Goal: Information Seeking & Learning: Check status

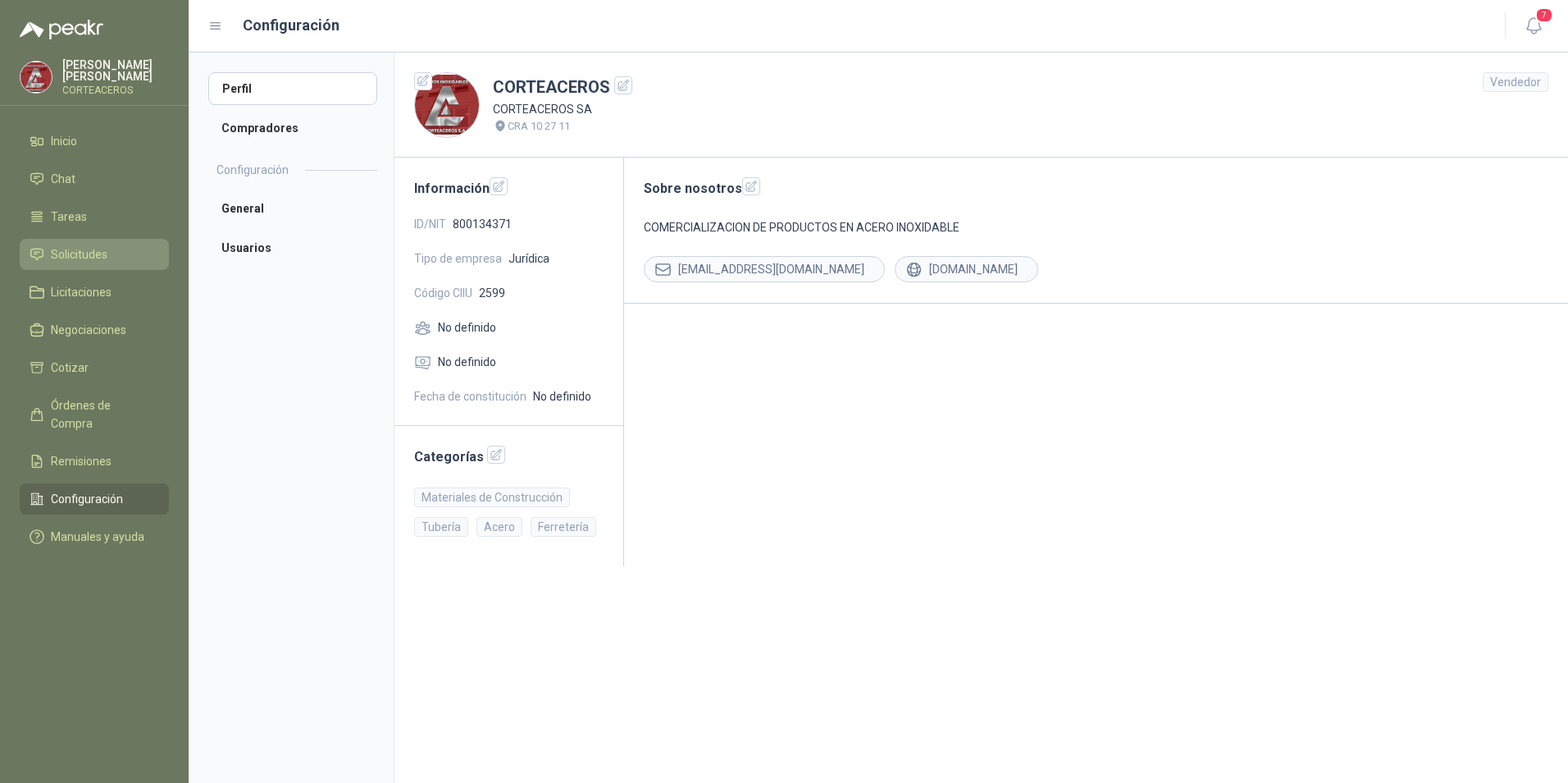
click at [99, 247] on span "Solicitudes" at bounding box center [79, 254] width 57 height 18
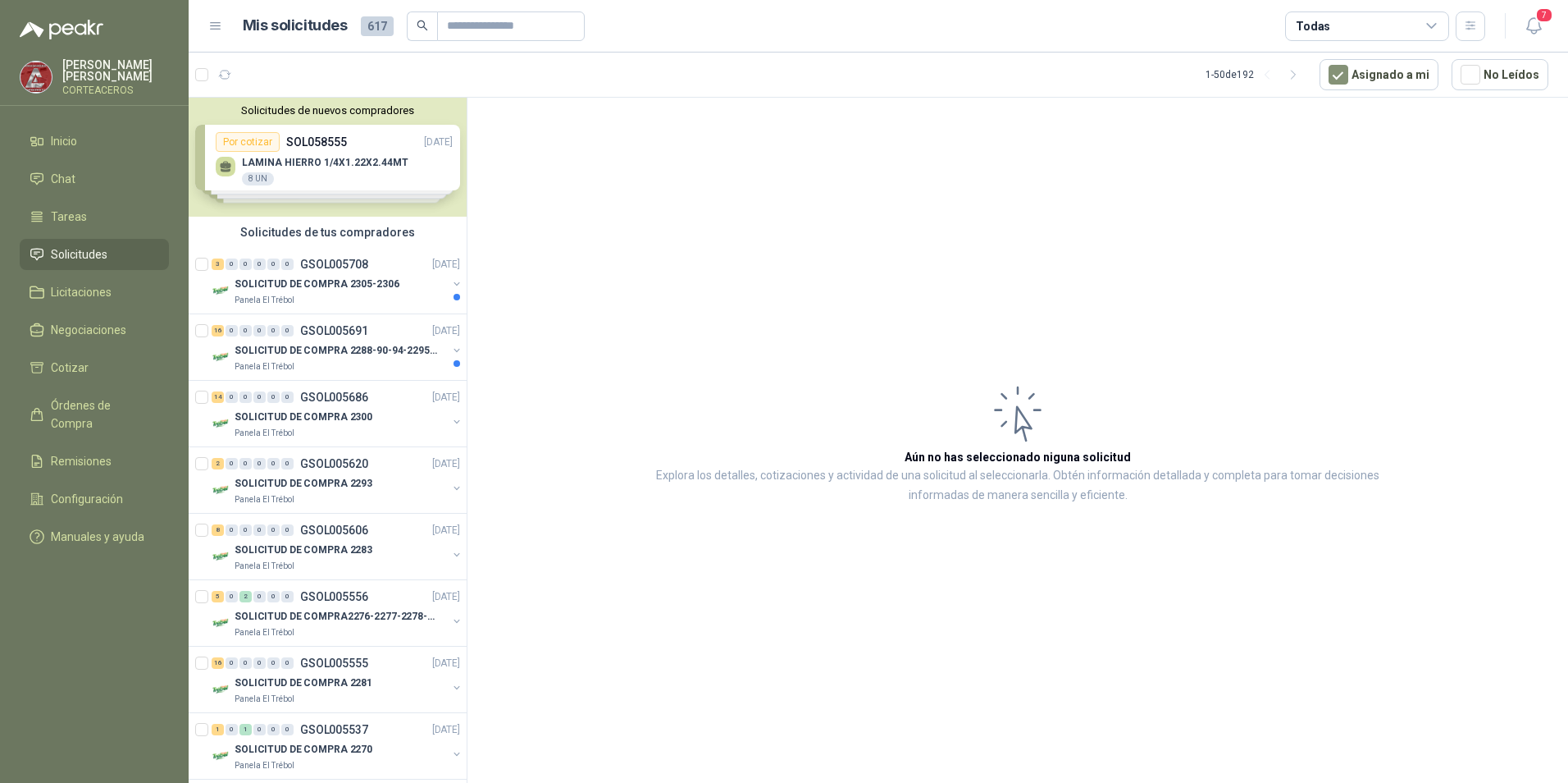
click at [297, 157] on div "Solicitudes de nuevos compradores Por cotizar SOL058555 [DATE] LAMINA HIERRO 1/…" at bounding box center [327, 157] width 278 height 119
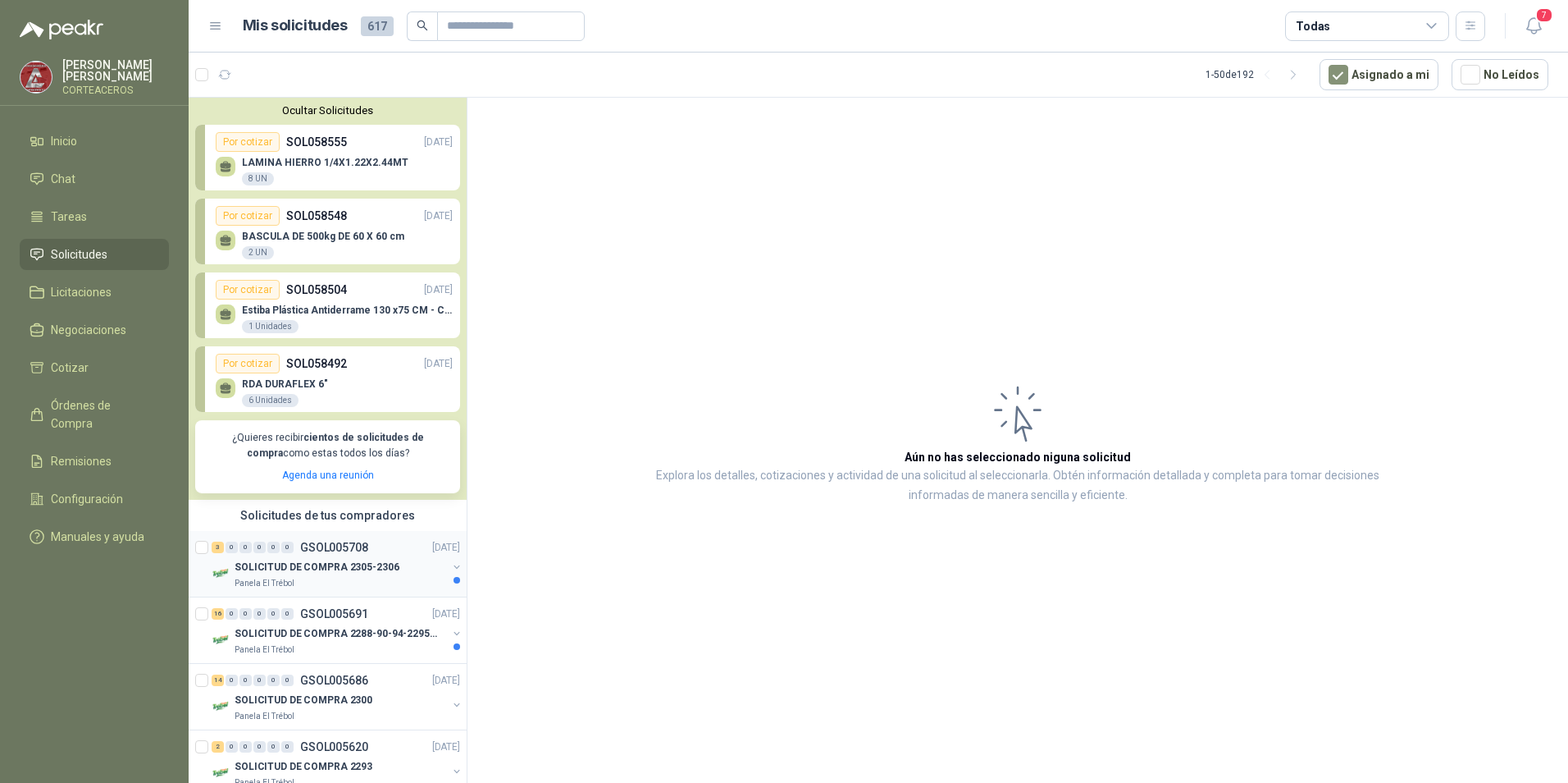
click at [407, 573] on div "SOLICITUD DE COMPRA 2305-2306" at bounding box center [340, 567] width 212 height 20
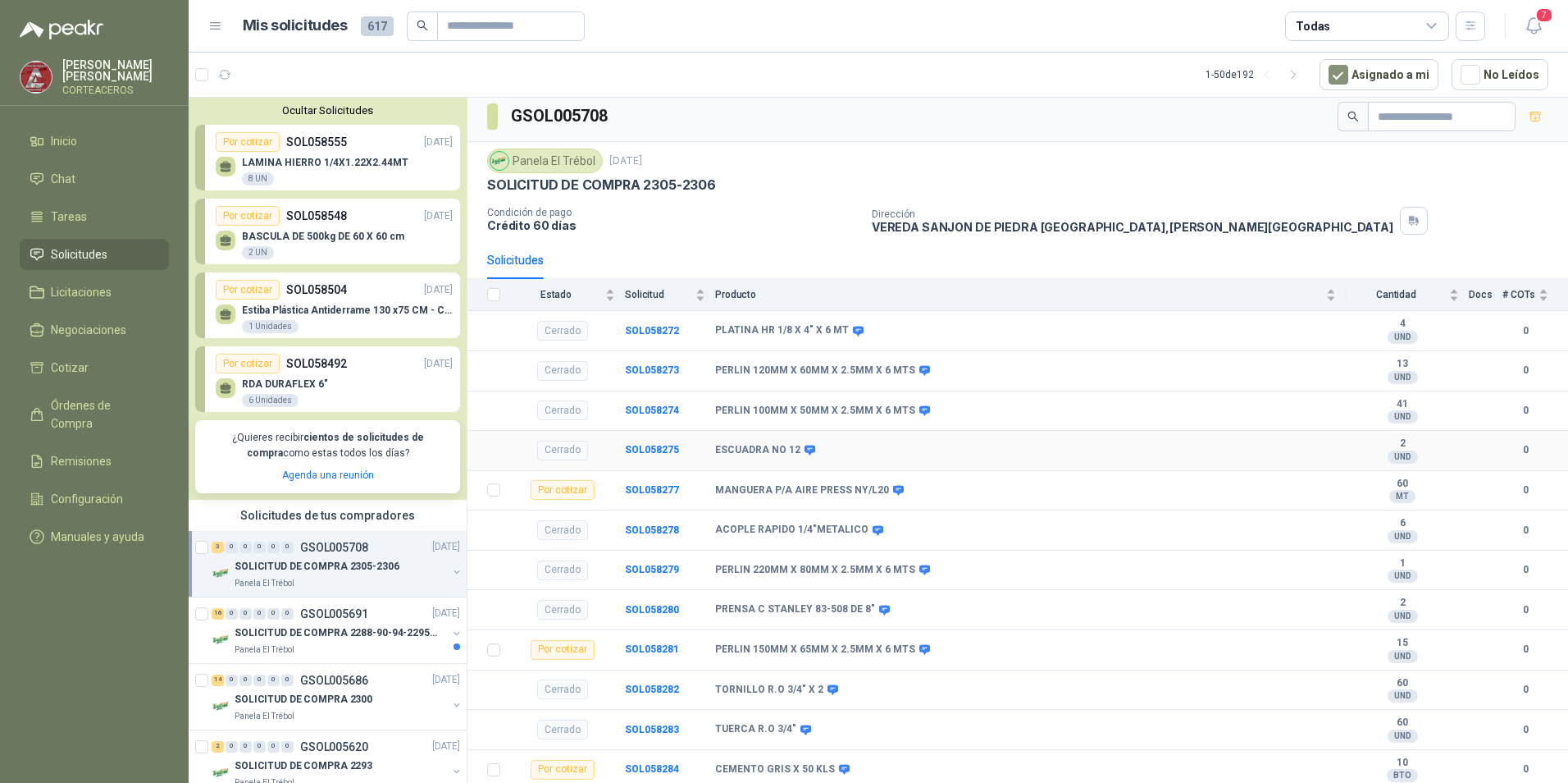
scroll to position [7, 0]
click at [335, 636] on p "SOLICITUD DE COMPRA 2288-90-94-2295-96-2301-02-04" at bounding box center [336, 633] width 204 height 16
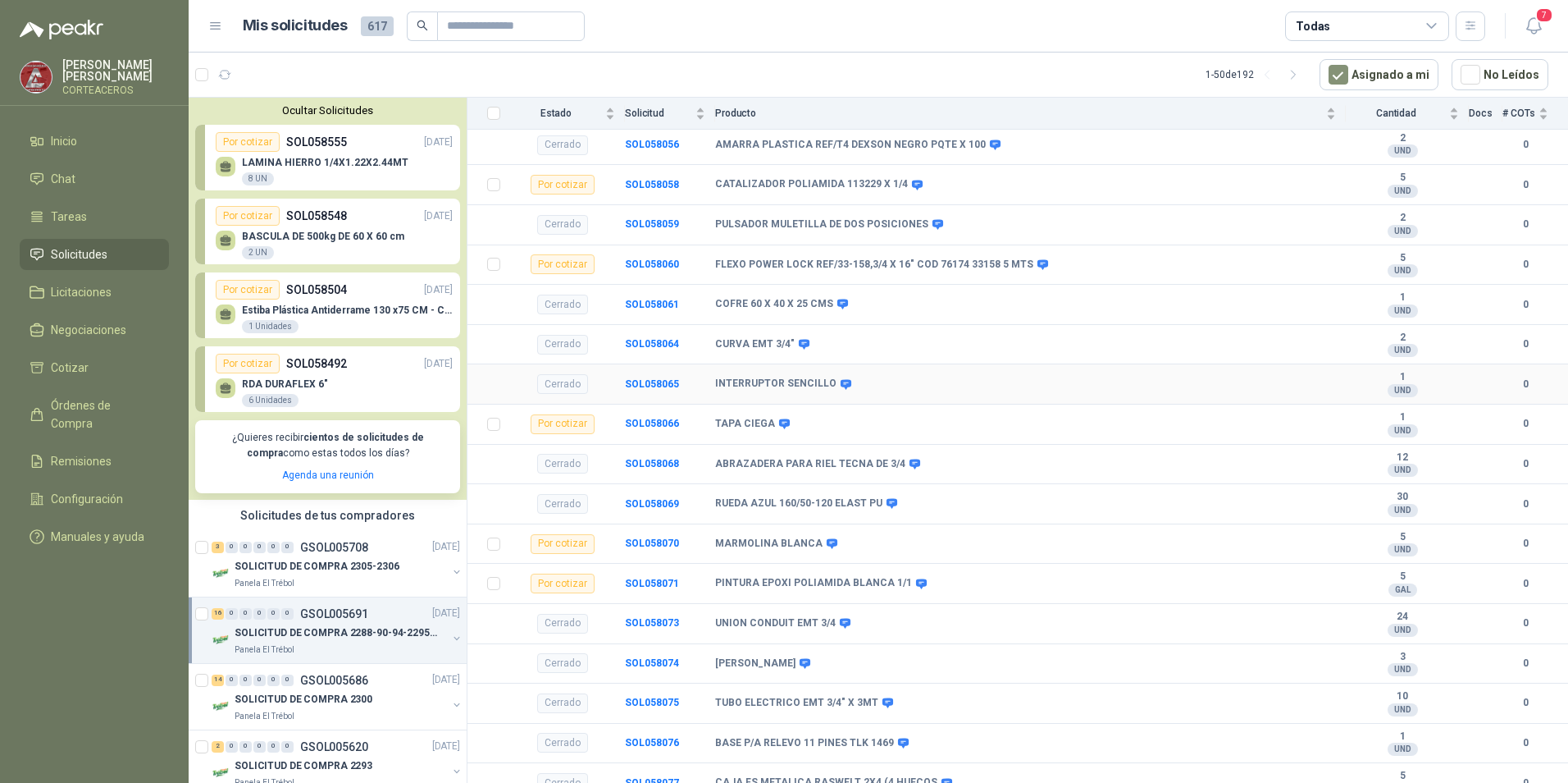
scroll to position [1123, 0]
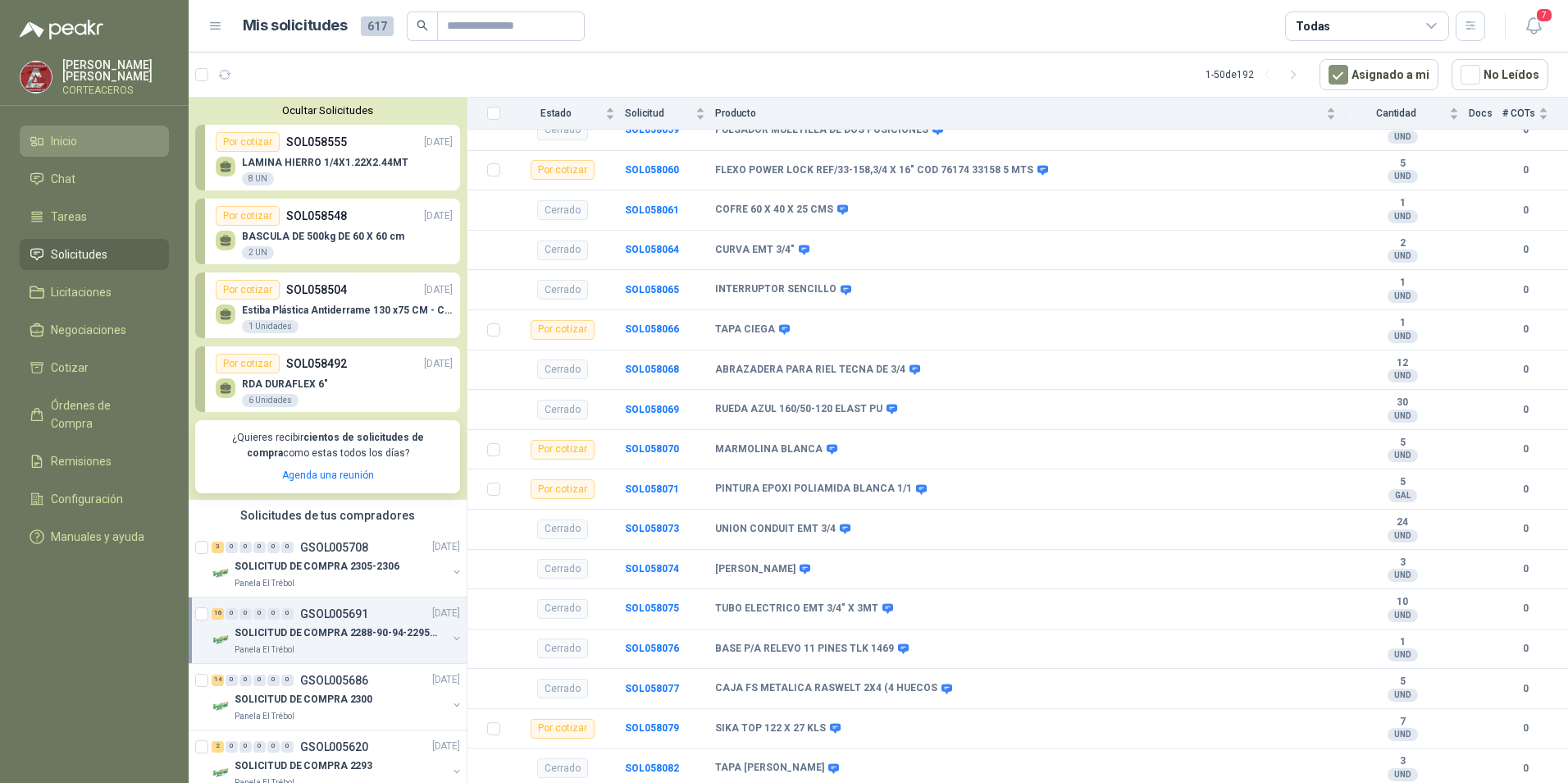
click at [48, 143] on li "Inicio" at bounding box center [94, 141] width 130 height 18
